Goal: Find specific page/section: Find specific page/section

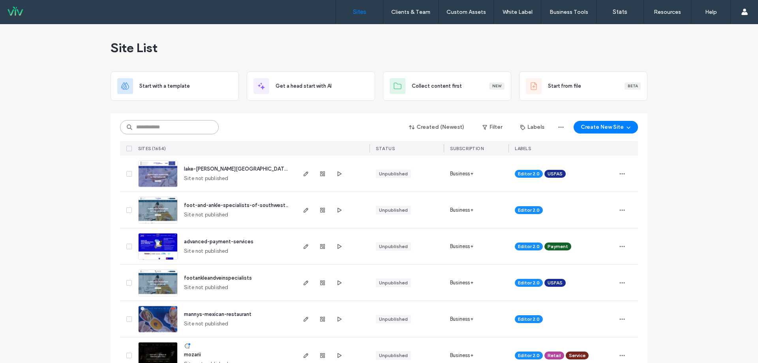
click at [171, 124] on input at bounding box center [169, 127] width 99 height 14
click at [145, 123] on input at bounding box center [169, 127] width 99 height 14
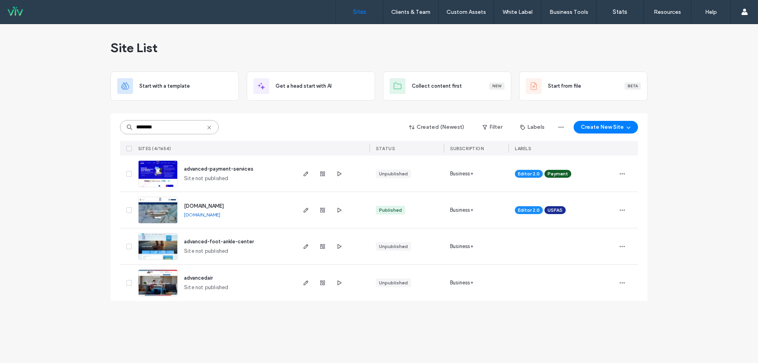
type input "********"
click at [224, 206] on span "[DOMAIN_NAME]" at bounding box center [204, 206] width 40 height 6
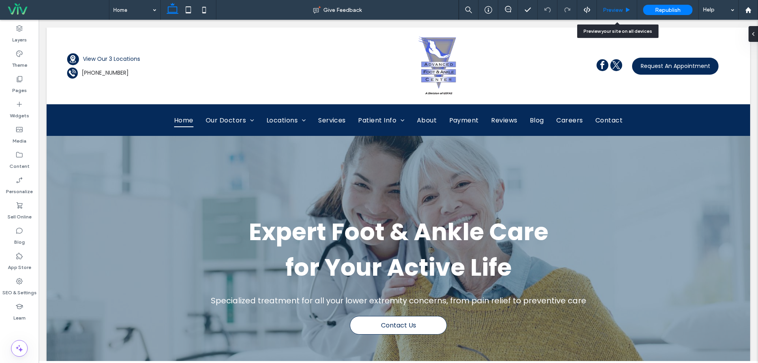
click at [616, 5] on div "Preview" at bounding box center [617, 10] width 40 height 20
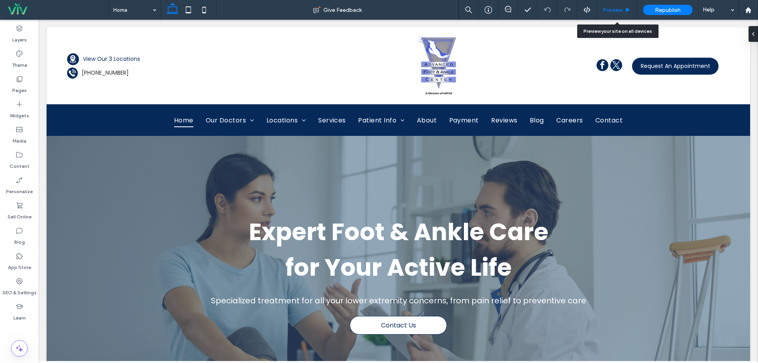
click at [616, 9] on span "Preview" at bounding box center [613, 10] width 20 height 7
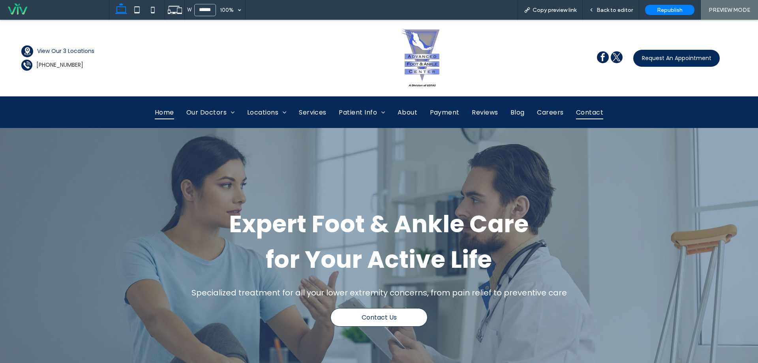
click at [595, 112] on span "Contact" at bounding box center [589, 112] width 27 height 14
click at [612, 10] on span "Back to editor" at bounding box center [614, 10] width 36 height 7
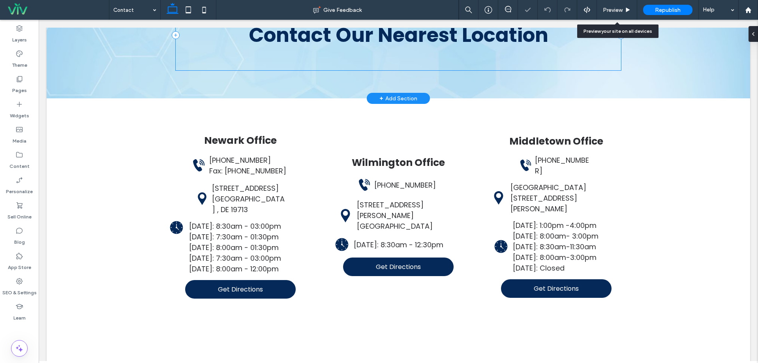
scroll to position [210, 0]
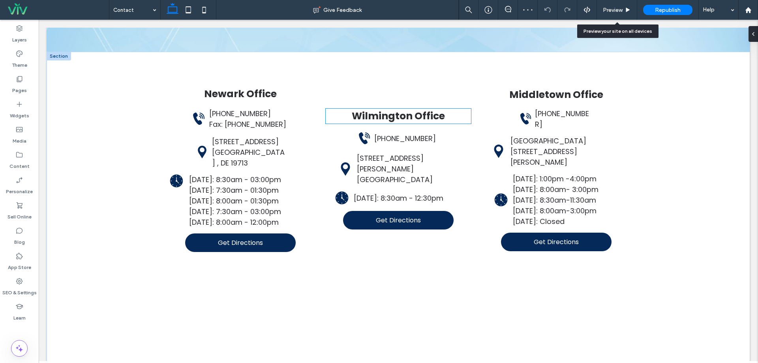
click at [386, 118] on span "Wilmington Office" at bounding box center [398, 116] width 93 height 14
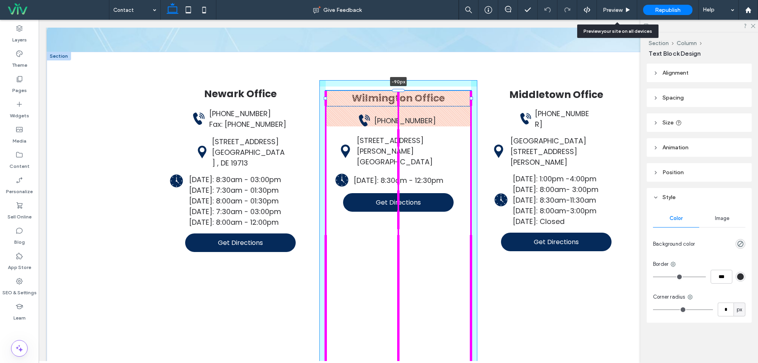
drag, startPoint x: 396, startPoint y: 109, endPoint x: 395, endPoint y: 73, distance: 35.6
click at [395, 73] on div "Newark Office A black and white silhouette of a telephone on a white background…" at bounding box center [398, 250] width 474 height 396
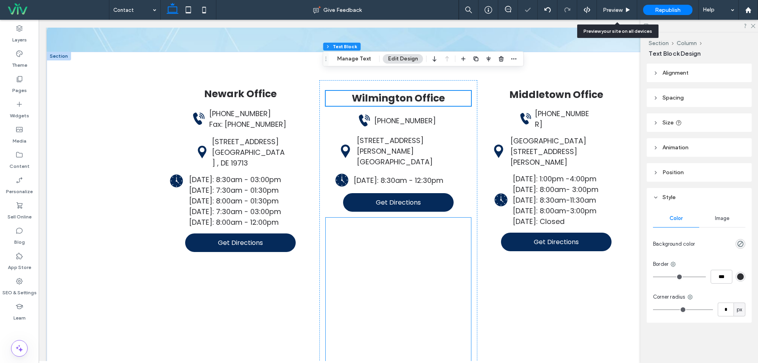
scroll to position [316, 0]
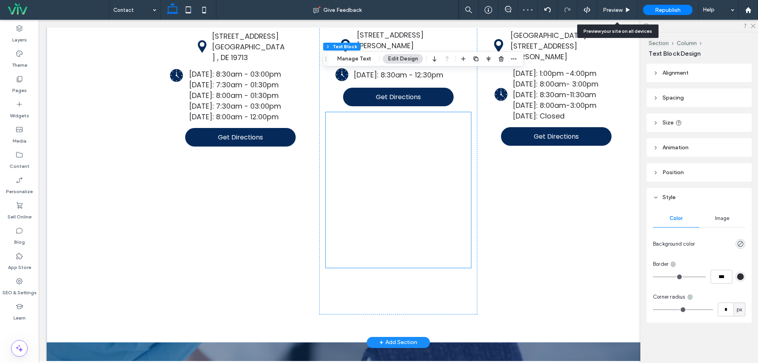
click at [407, 120] on div at bounding box center [398, 190] width 145 height 156
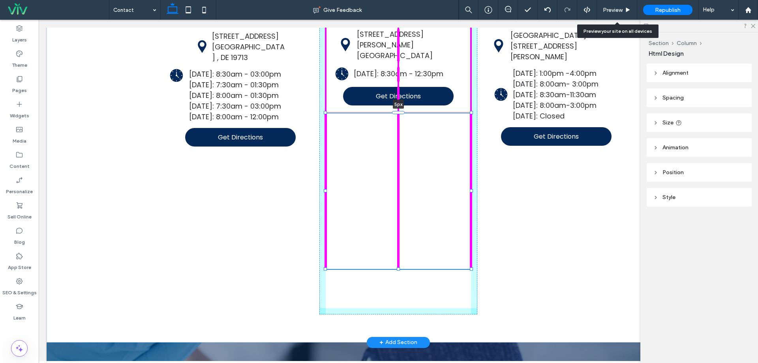
click at [397, 114] on div "Newark Office A black and white silhouette of a telephone on a white background…" at bounding box center [398, 144] width 474 height 396
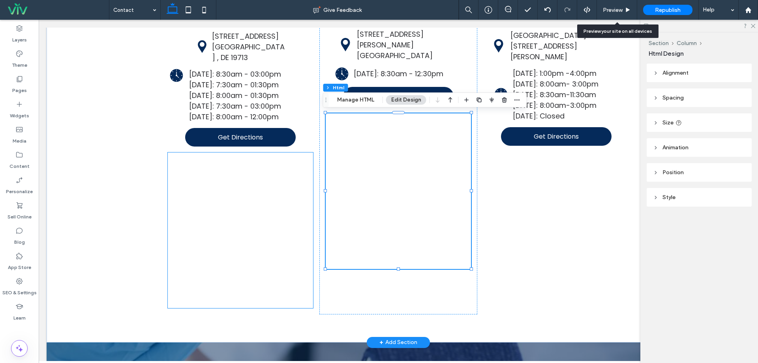
click at [117, 219] on div "Newark Office A black and white silhouette of a telephone on a white background…" at bounding box center [398, 144] width 703 height 396
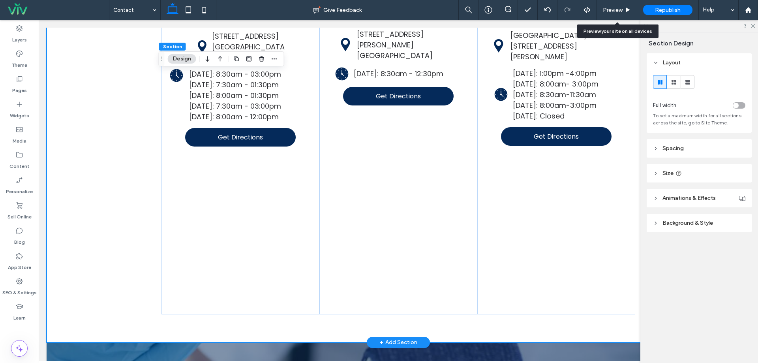
scroll to position [210, 0]
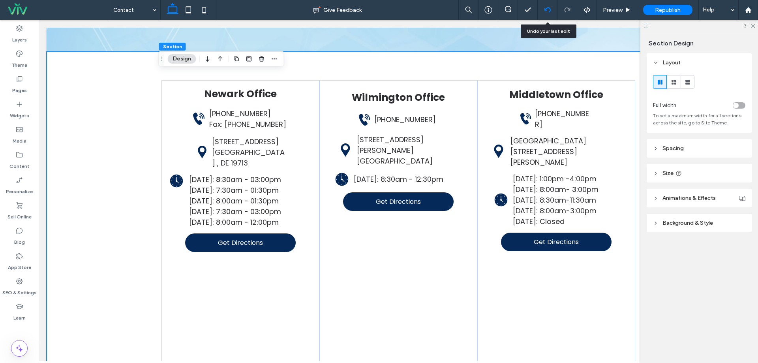
click at [546, 11] on icon at bounding box center [547, 10] width 6 height 6
click at [549, 9] on icon at bounding box center [547, 10] width 6 height 6
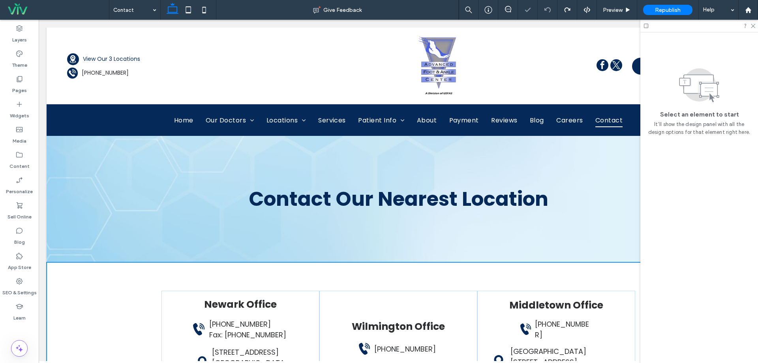
scroll to position [0, 0]
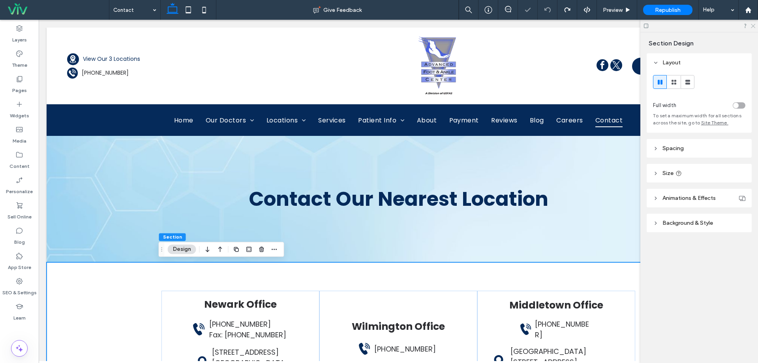
click at [753, 26] on use at bounding box center [753, 26] width 4 height 4
